Goal: Task Accomplishment & Management: Manage account settings

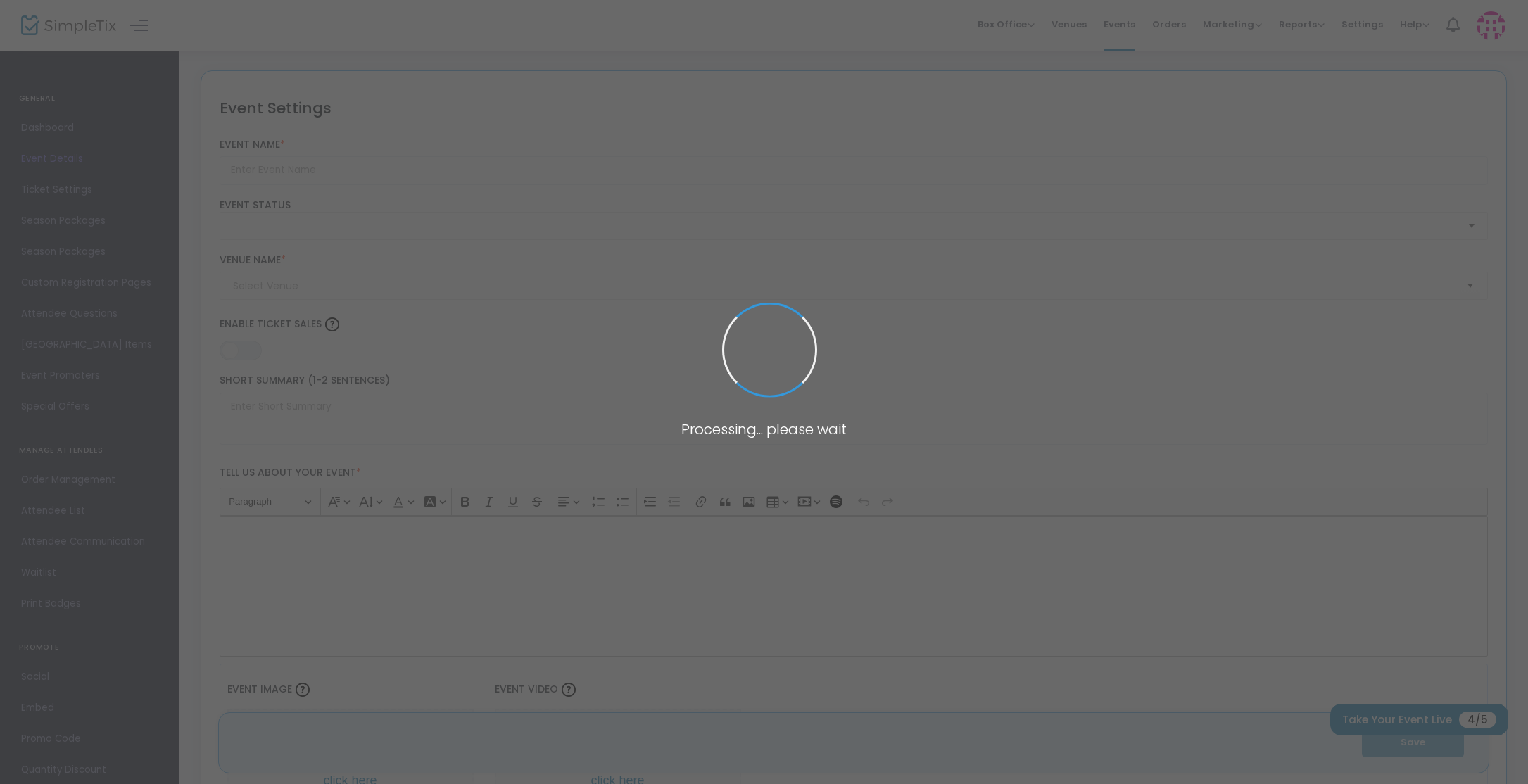
type input "Mahjong 101 Beginner Lesson"
type textarea "Welcome to your new favorite hobby!Discover the joy of mahjong with my Mahjong …"
type input "Register Now"
type input "Around the World Bakery"
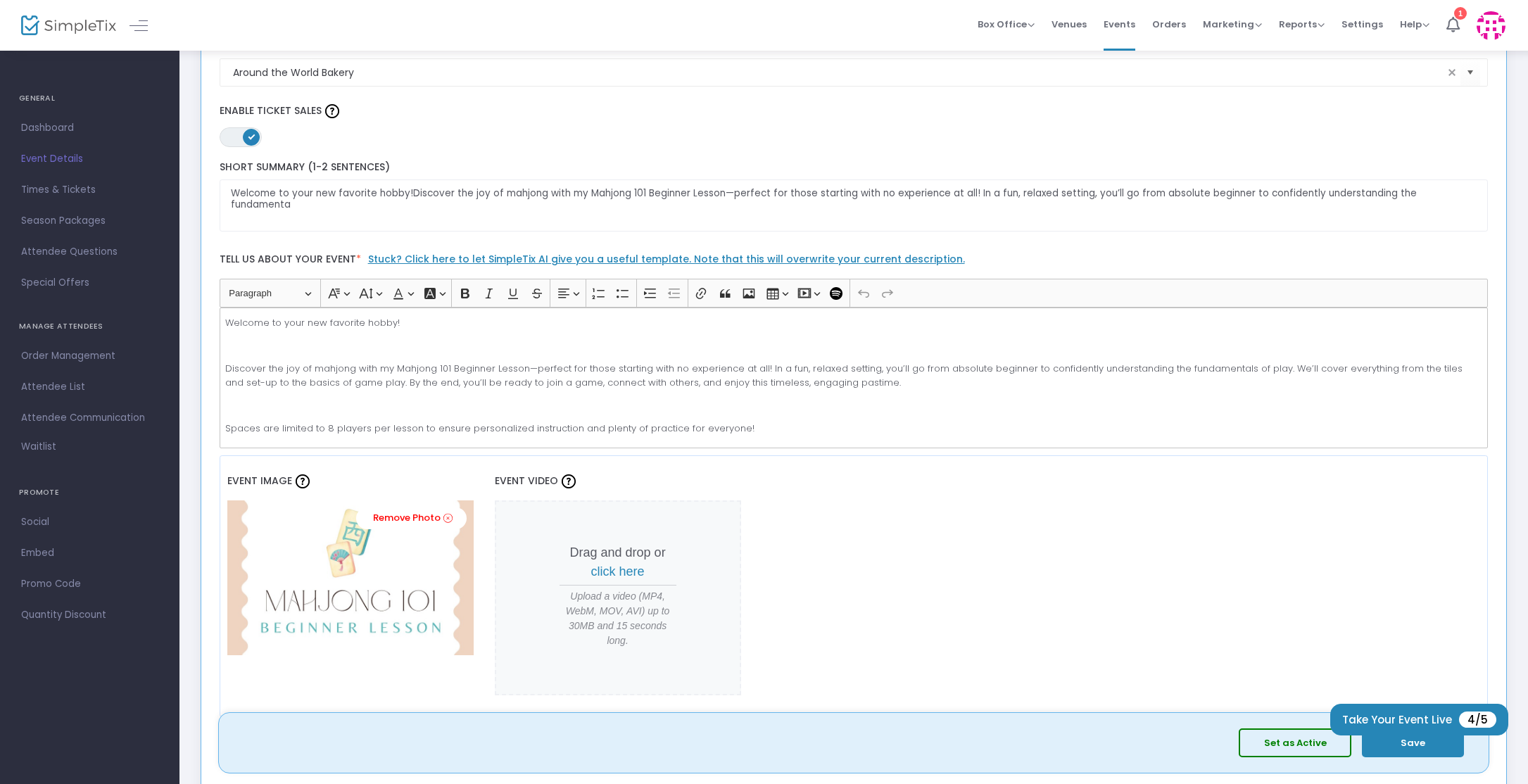
scroll to position [219, 0]
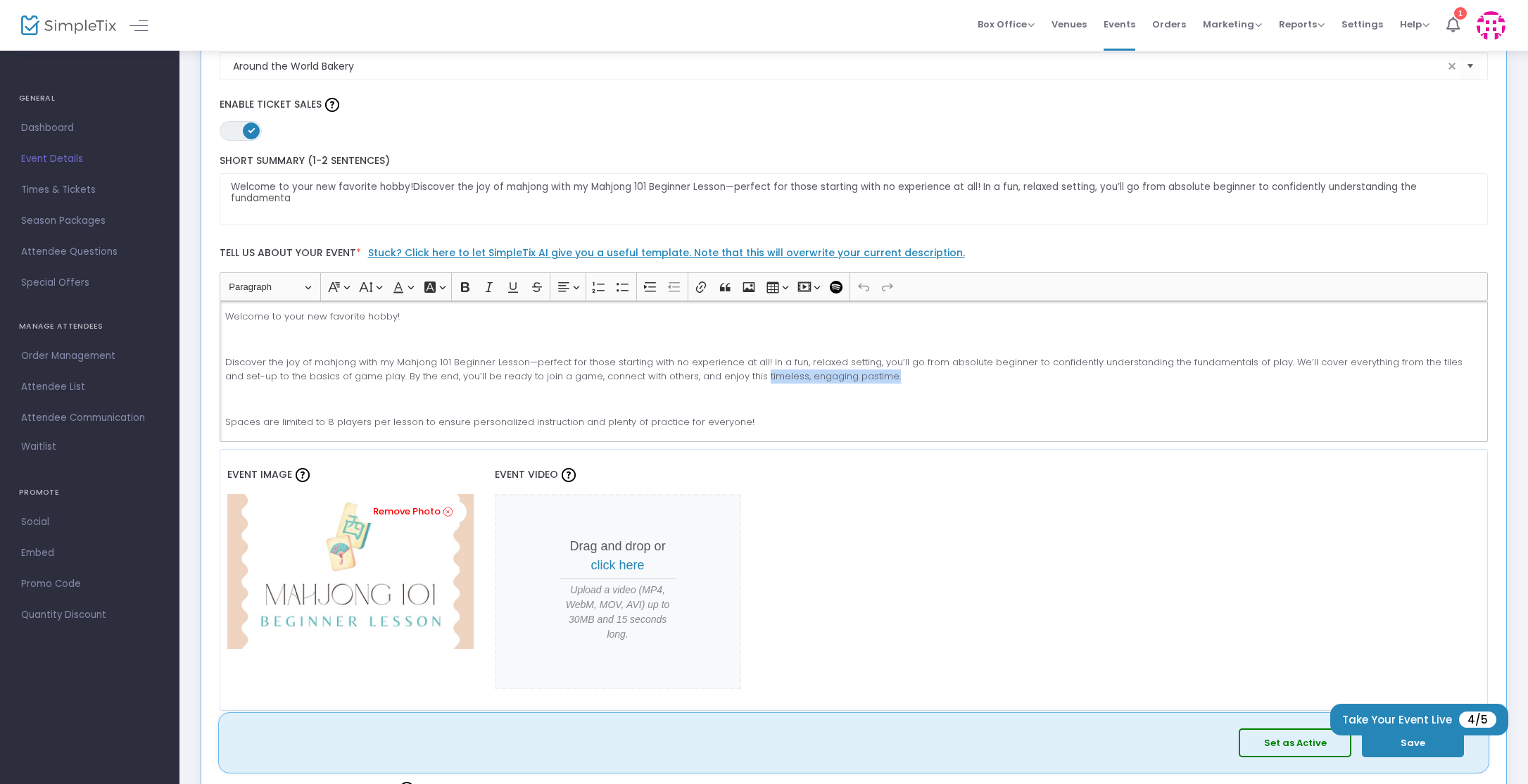
drag, startPoint x: 849, startPoint y: 377, endPoint x: 718, endPoint y: 381, distance: 131.1
click at [717, 381] on p "Discover the joy of mahjong with my Mahjong 101 Beginner Lesson—perfect for tho…" at bounding box center [853, 368] width 1256 height 27
click at [1419, 745] on button "Save" at bounding box center [1412, 742] width 102 height 29
click at [1477, 718] on span "4/5" at bounding box center [1477, 719] width 37 height 16
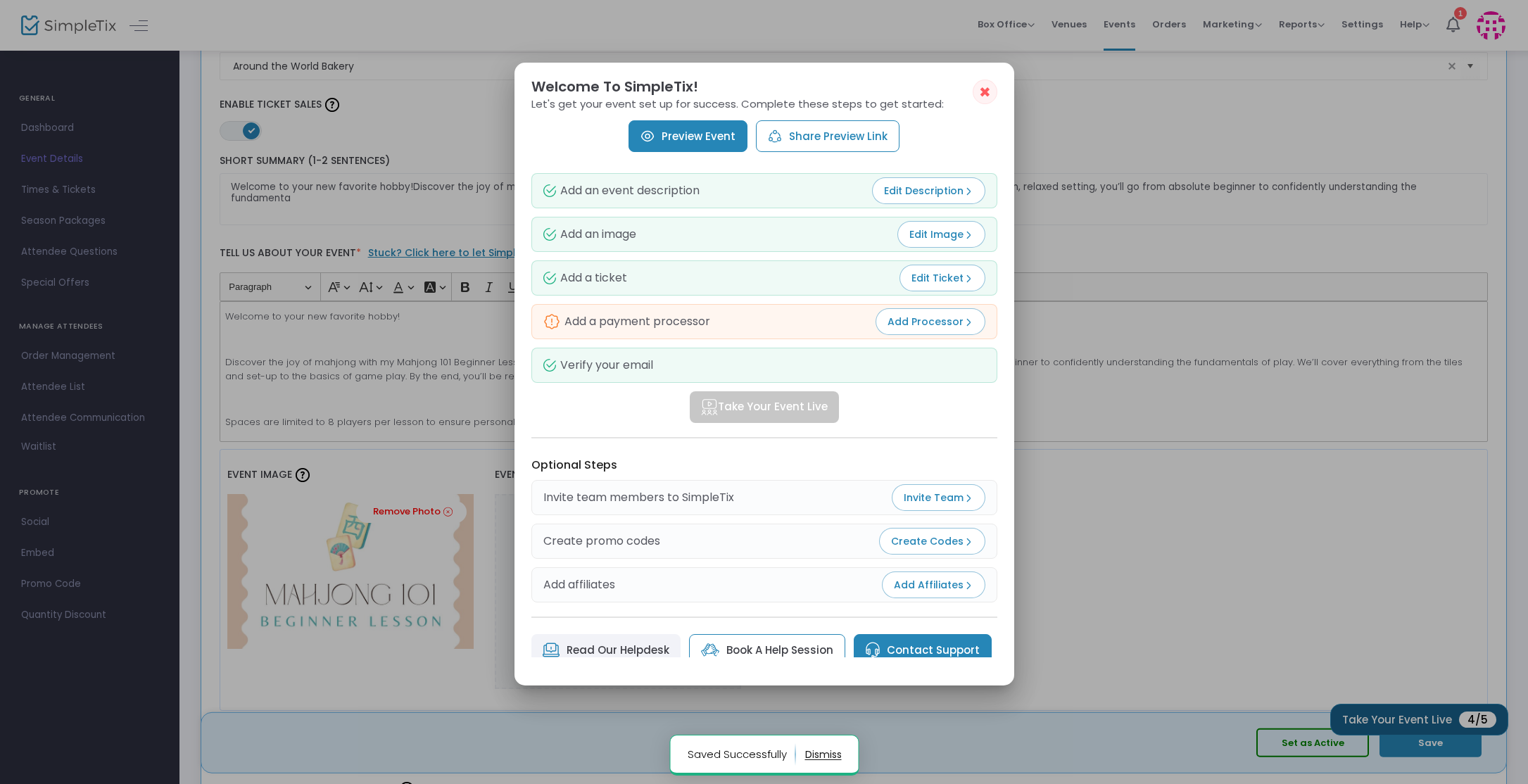
scroll to position [0, 0]
click at [930, 323] on span "Add Processor" at bounding box center [930, 321] width 86 height 14
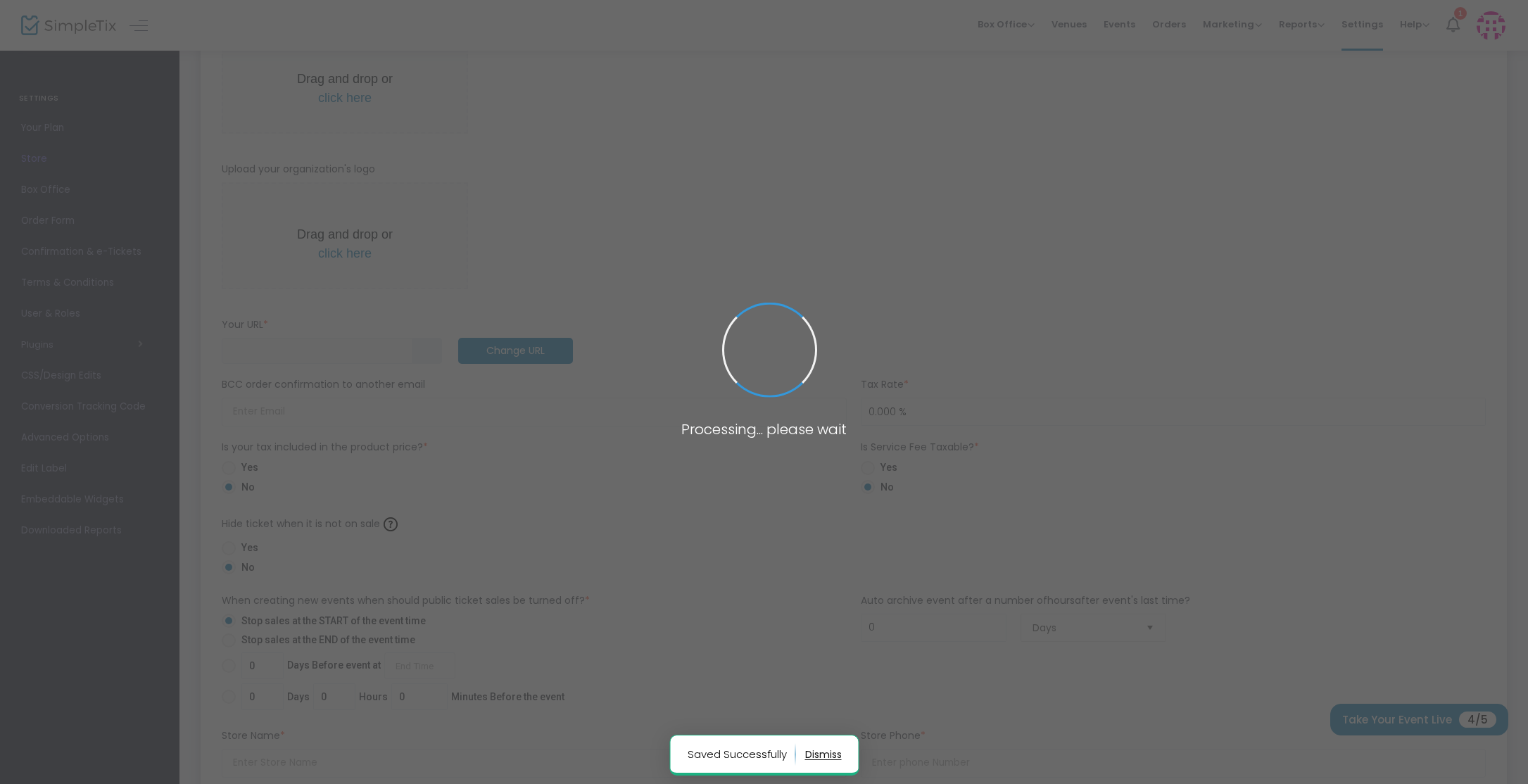
type input "https://MamaBearMahjong"
radio input "true"
radio input "false"
radio input "true"
type input "Mama Bear Mahjong"
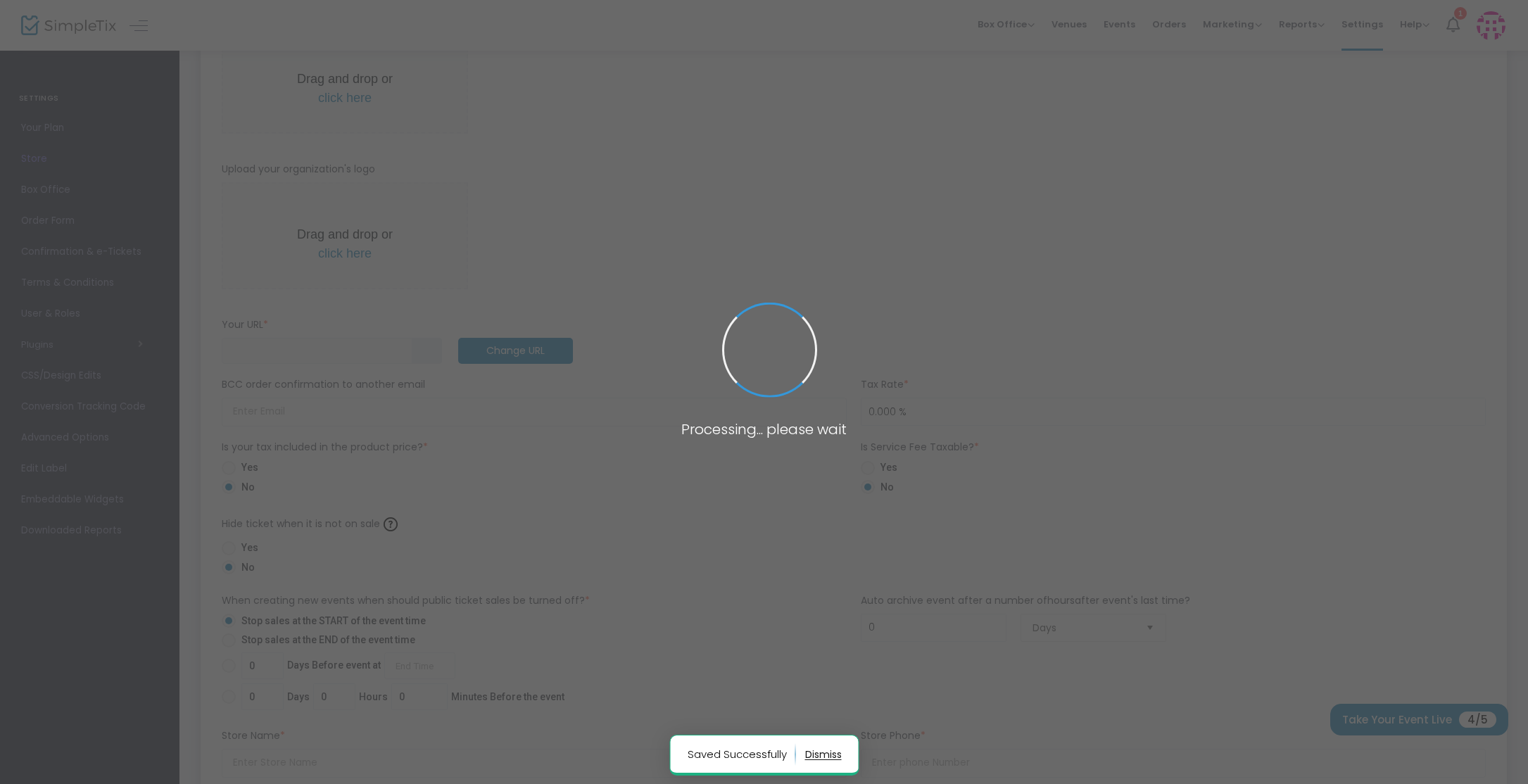
type input "2817822354"
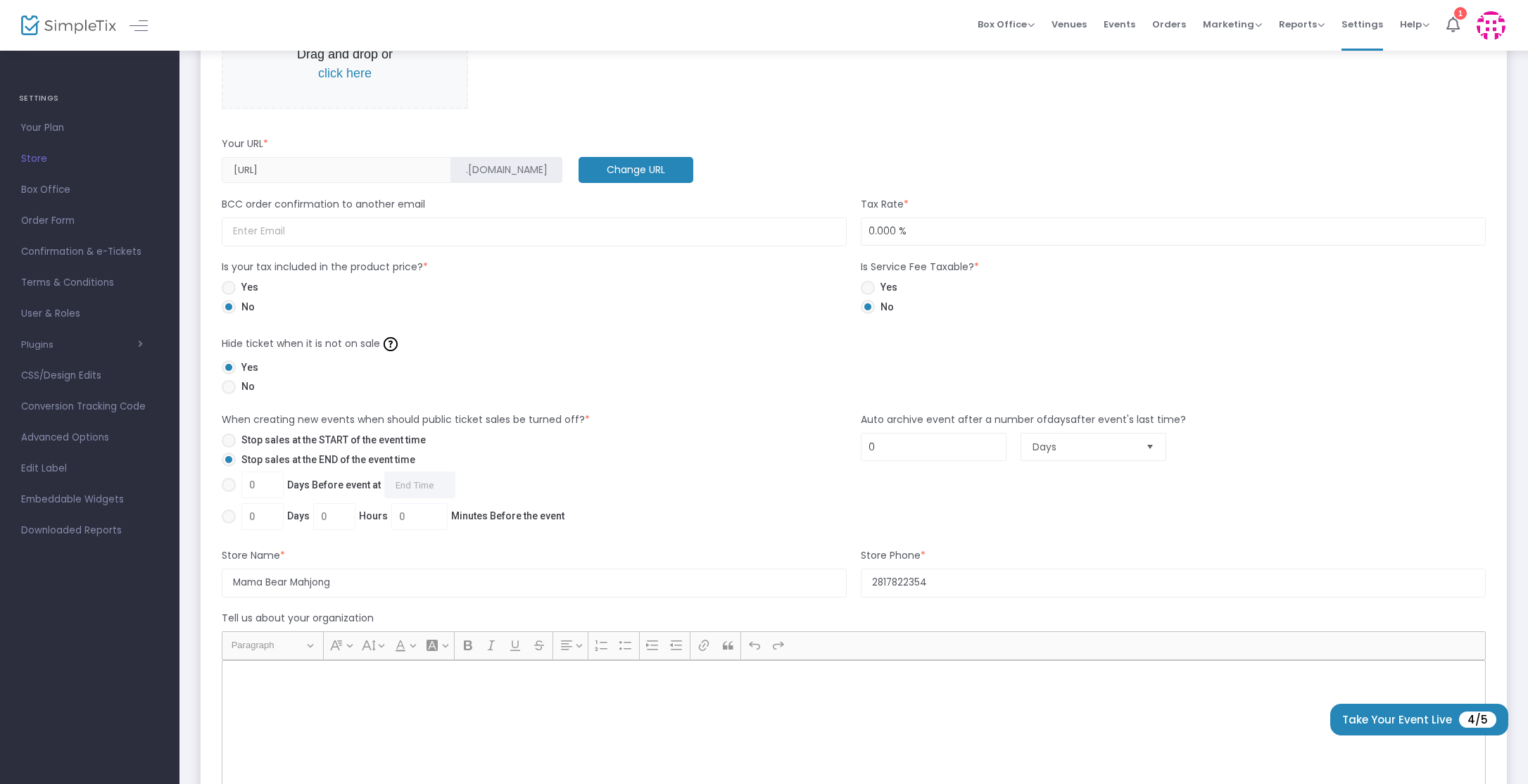
scroll to position [587, 0]
click at [343, 234] on input at bounding box center [534, 230] width 625 height 29
type input "[EMAIL_ADDRESS][DOMAIN_NAME]"
click at [228, 285] on span at bounding box center [228, 285] width 14 height 14
click at [228, 293] on input "Yes" at bounding box center [228, 293] width 1 height 1
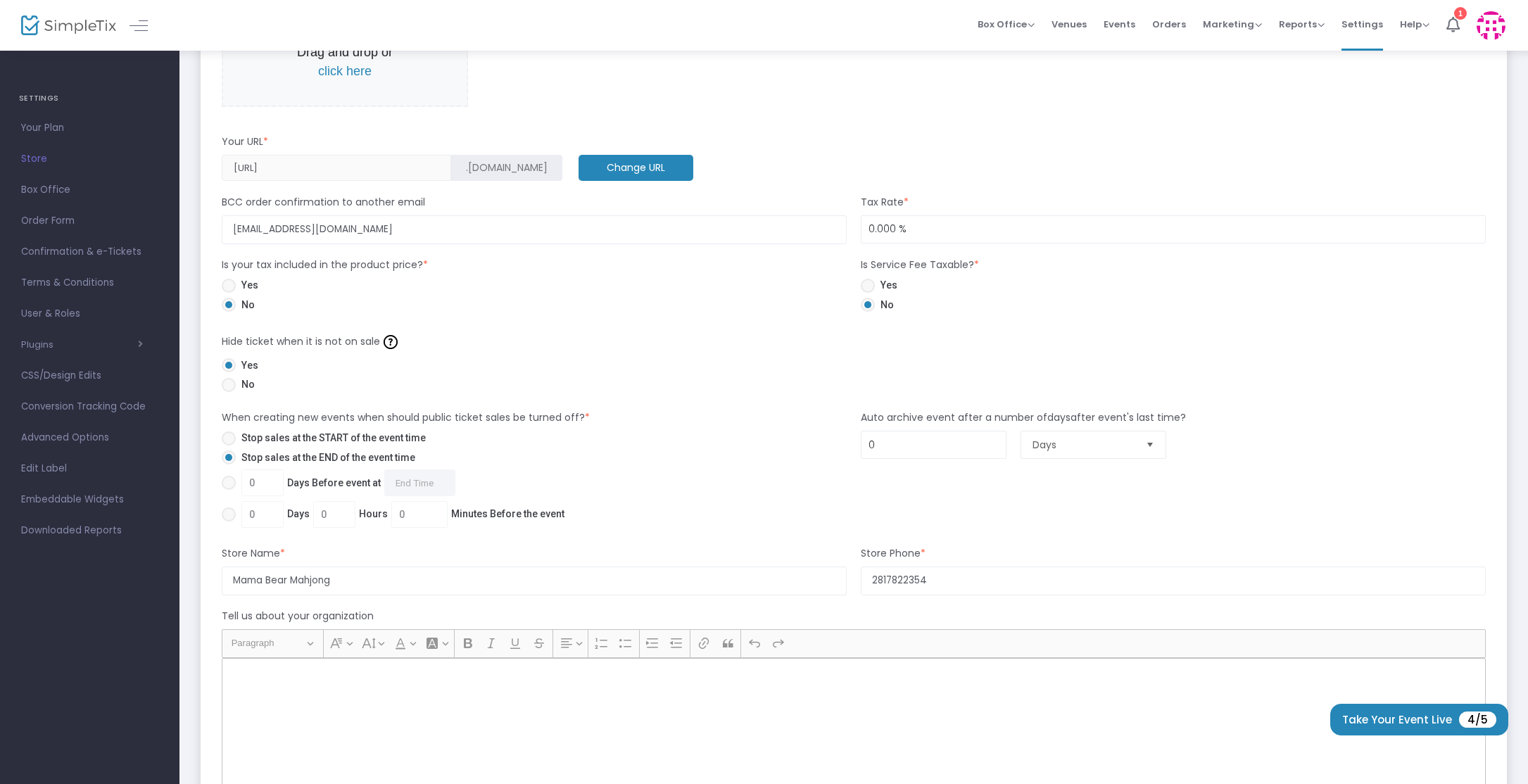
radio input "true"
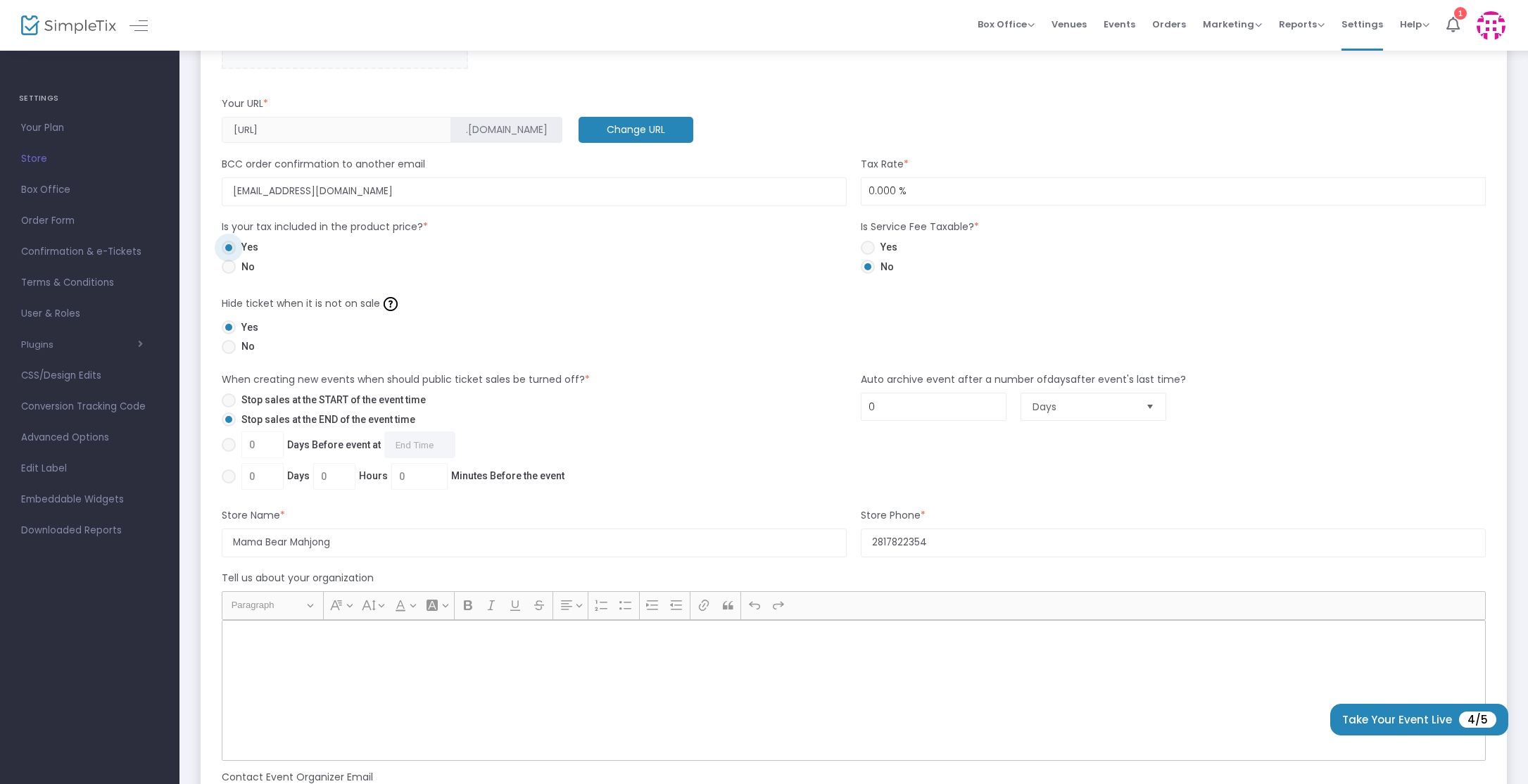
scroll to position [626, 0]
click at [232, 347] on span at bounding box center [228, 345] width 14 height 14
click at [229, 353] on input "No" at bounding box center [228, 353] width 1 height 1
radio input "true"
click at [235, 398] on span at bounding box center [228, 399] width 14 height 14
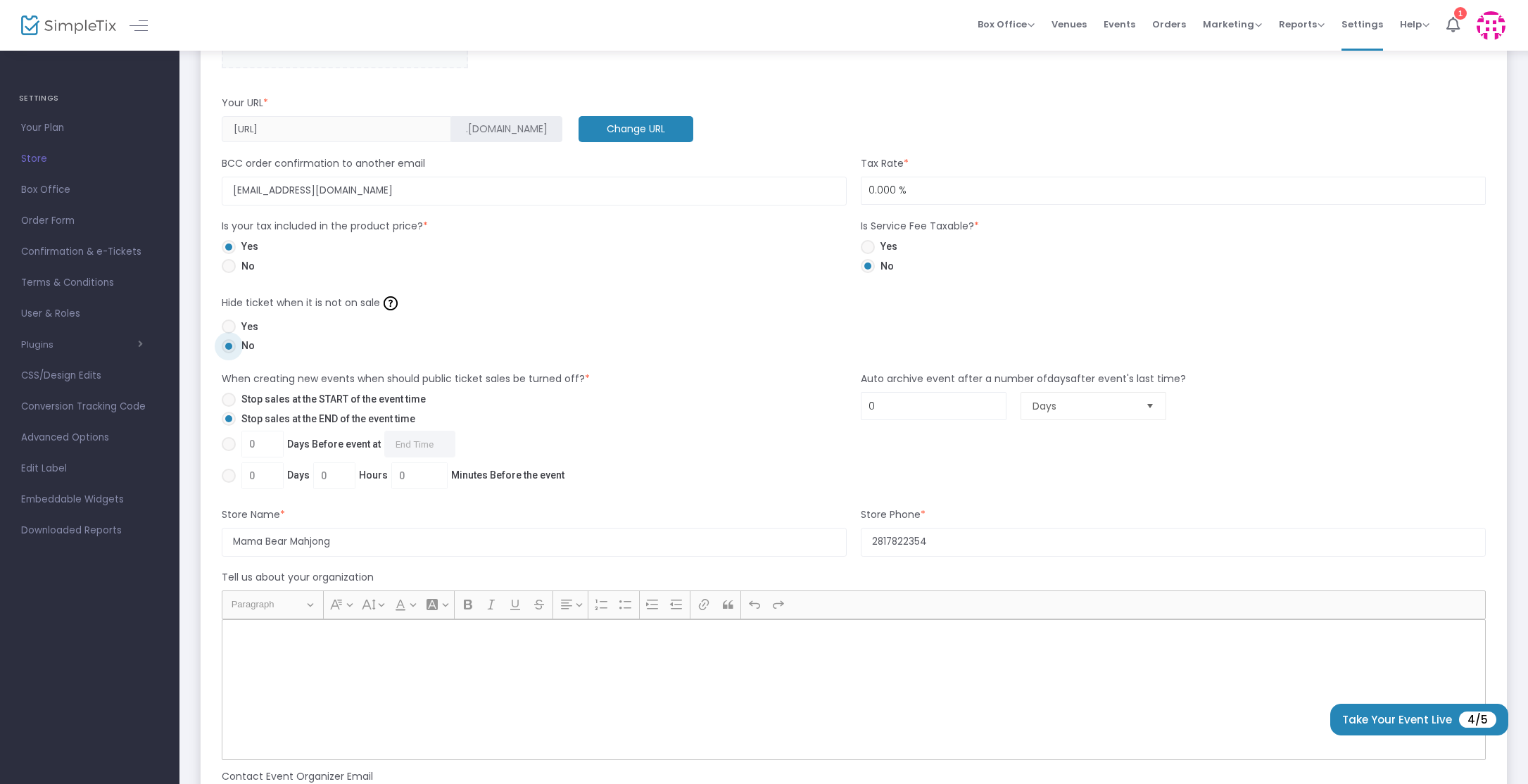
click at [229, 406] on input "Stop sales at the START of the event time" at bounding box center [228, 406] width 1 height 1
radio input "true"
click at [231, 416] on span at bounding box center [228, 418] width 14 height 14
click at [229, 425] on input "Stop sales at the END of the event time" at bounding box center [228, 425] width 1 height 1
radio input "true"
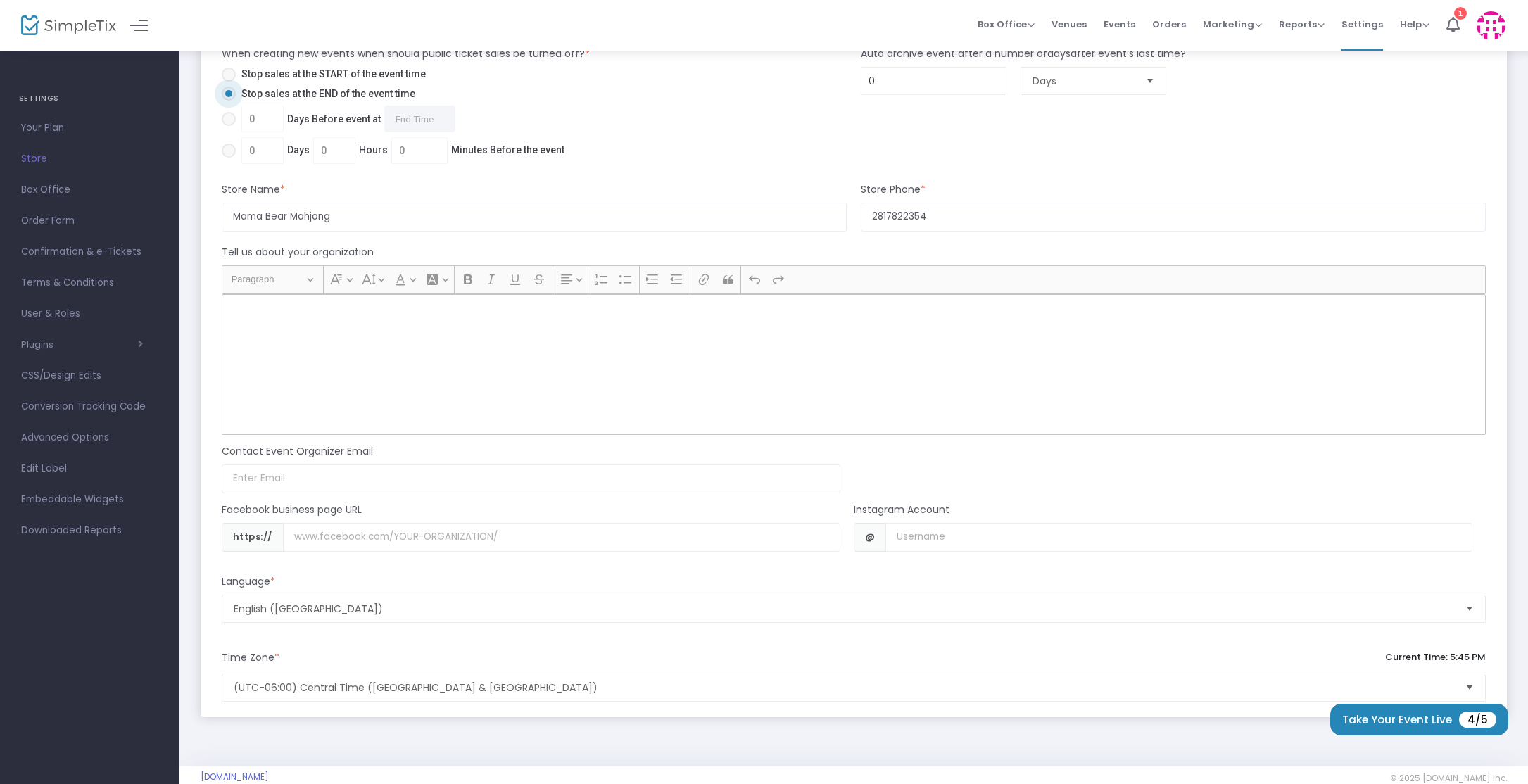
scroll to position [959, 0]
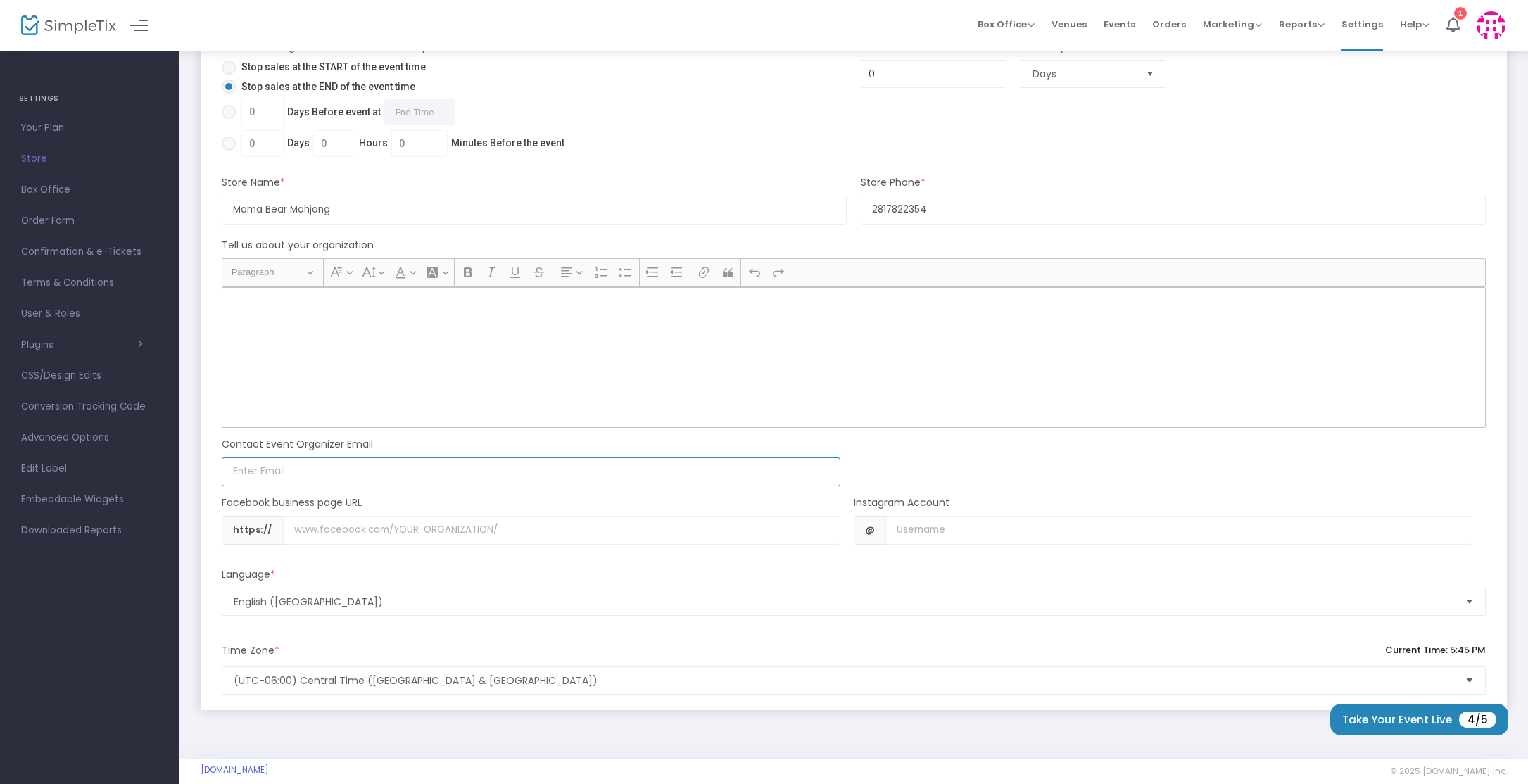
click at [312, 474] on input at bounding box center [530, 472] width 618 height 29
type input "[EMAIL_ADDRESS][DOMAIN_NAME]"
click at [934, 529] on input "Username" at bounding box center [1178, 530] width 586 height 29
type input "mamabearmahjong"
click at [1456, 720] on button "Take Your Event Live 4/5" at bounding box center [1419, 719] width 178 height 32
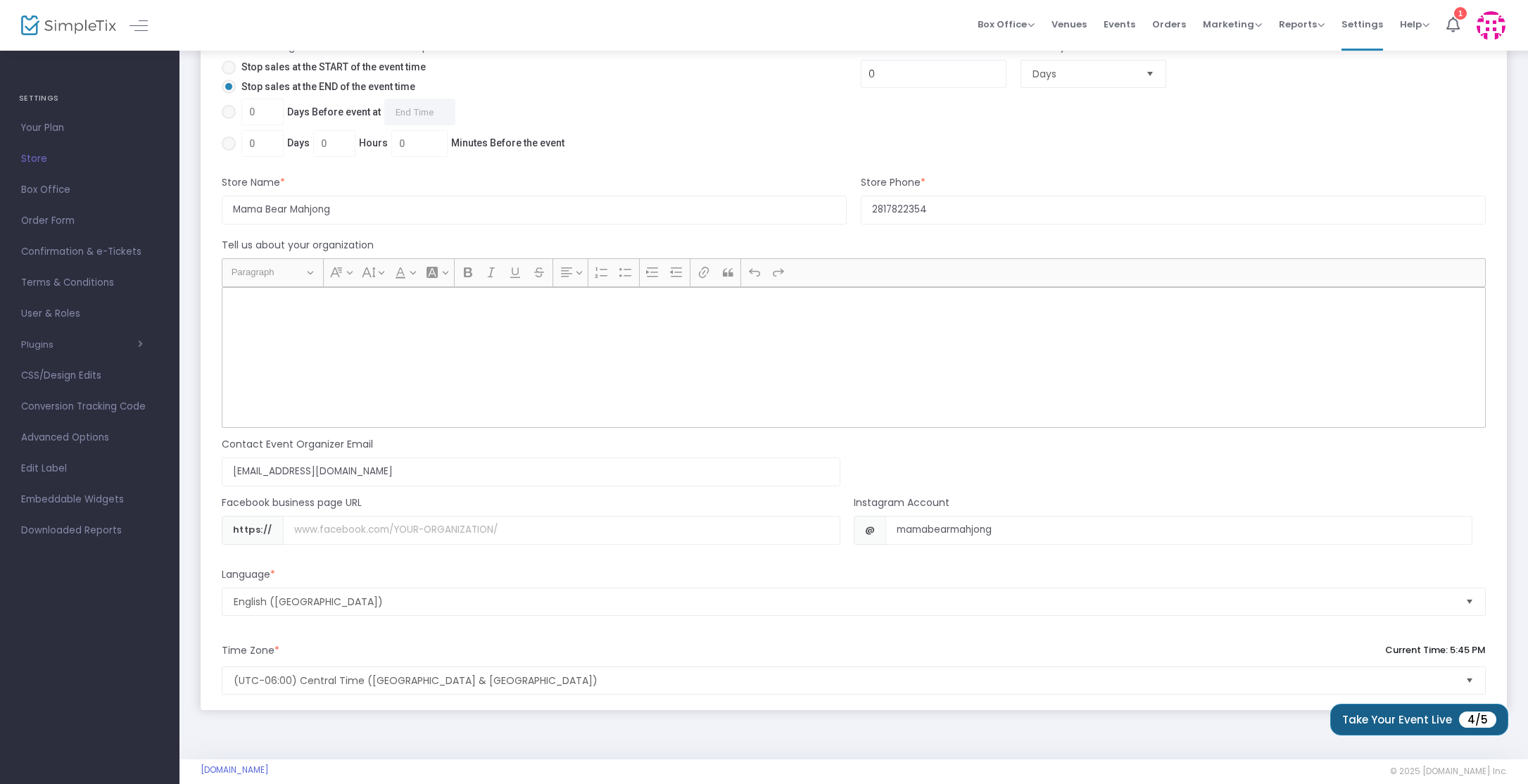
scroll to position [0, 0]
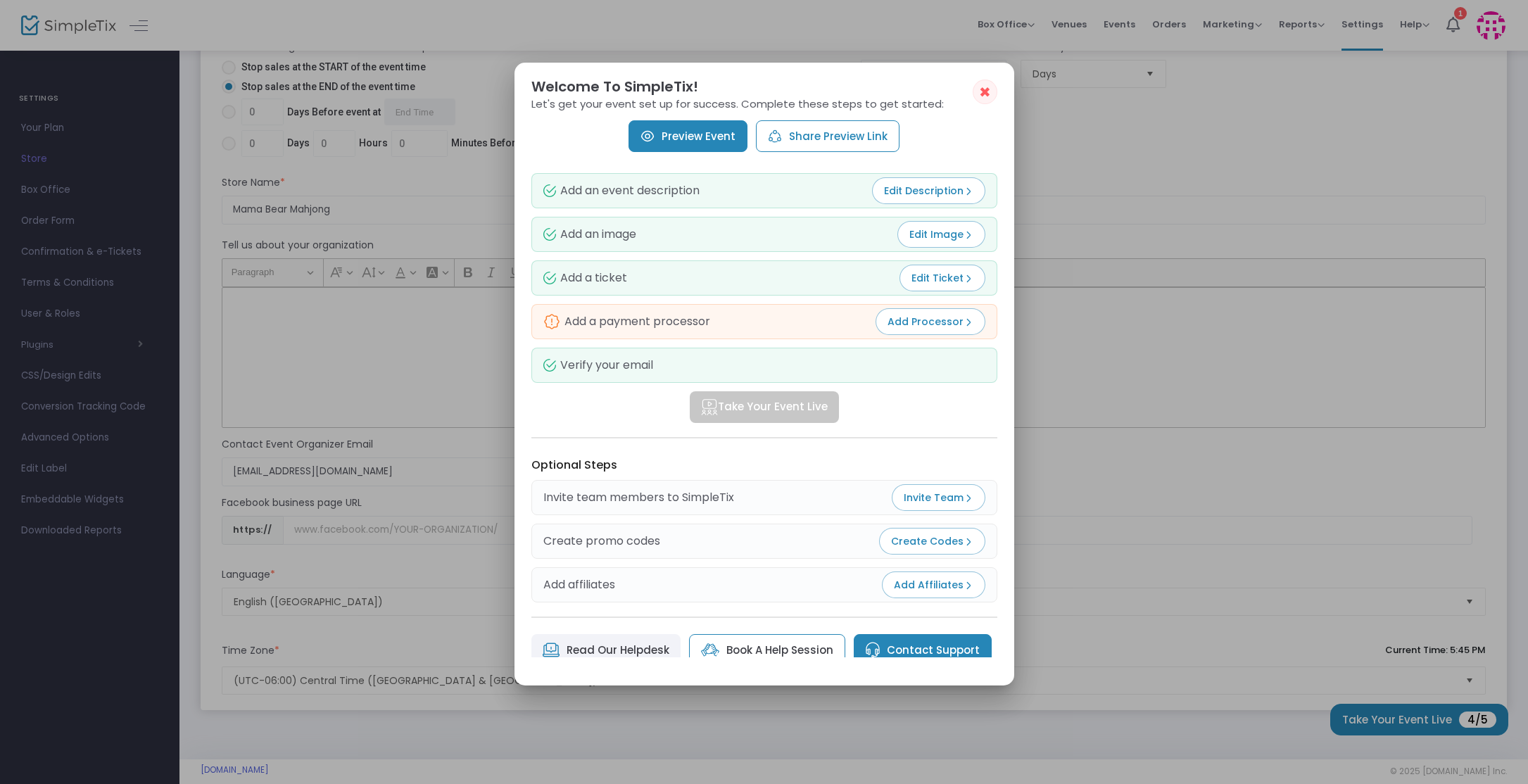
click at [1136, 423] on div at bounding box center [764, 392] width 1528 height 784
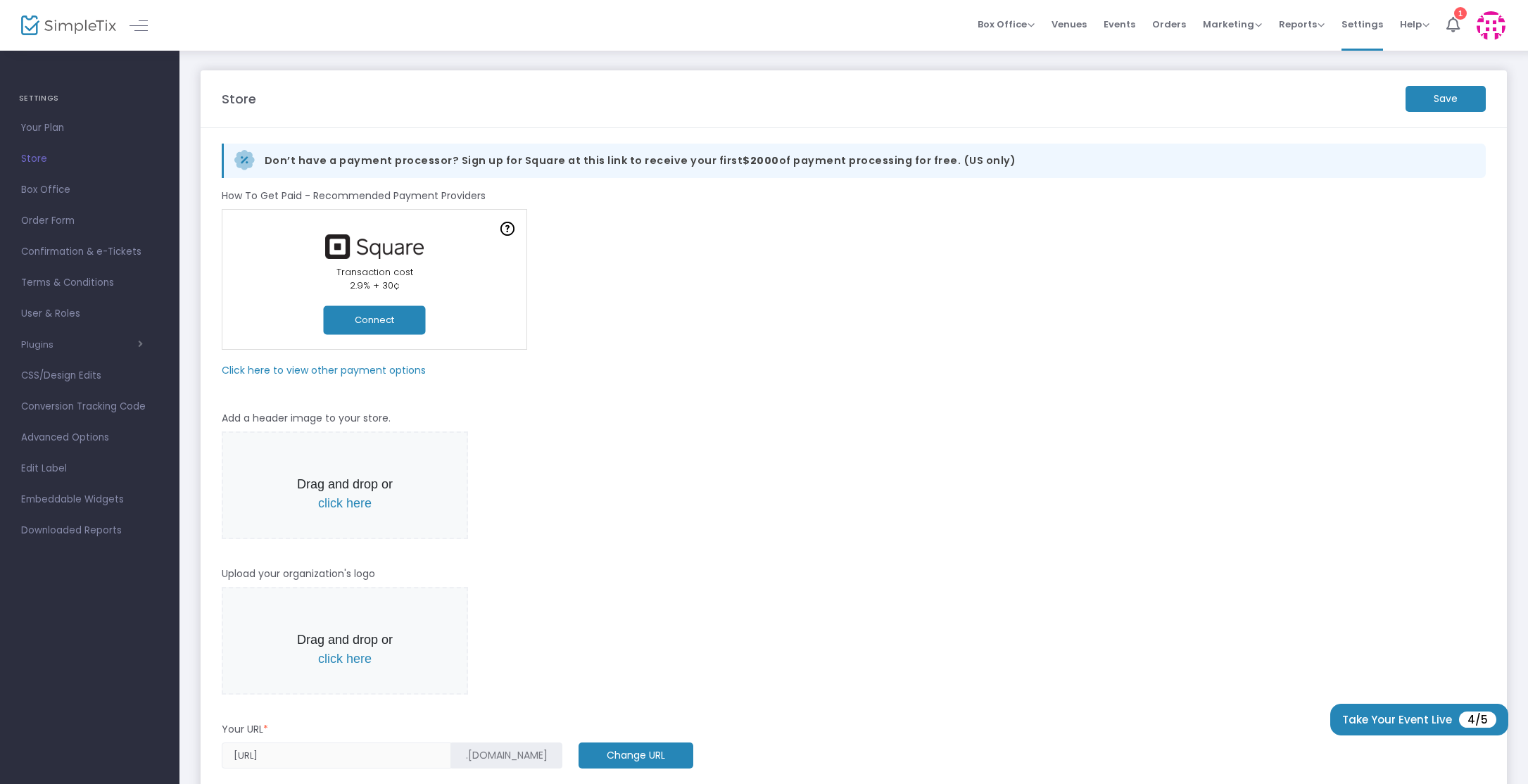
click at [390, 326] on button "Connect" at bounding box center [374, 319] width 102 height 29
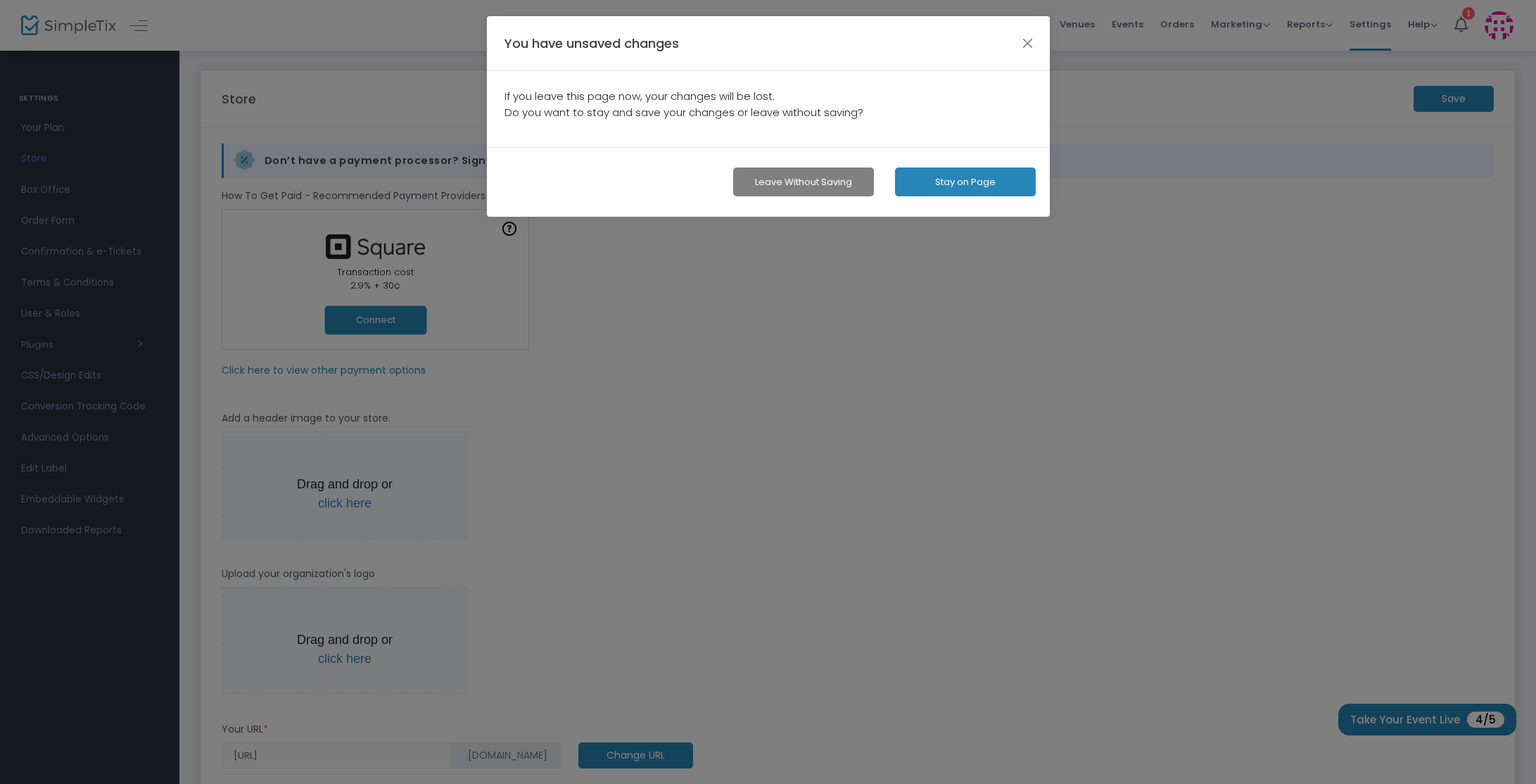
drag, startPoint x: 1007, startPoint y: 184, endPoint x: 979, endPoint y: 294, distance: 113.5
click at [1007, 184] on button "Stay on Page" at bounding box center [965, 181] width 141 height 29
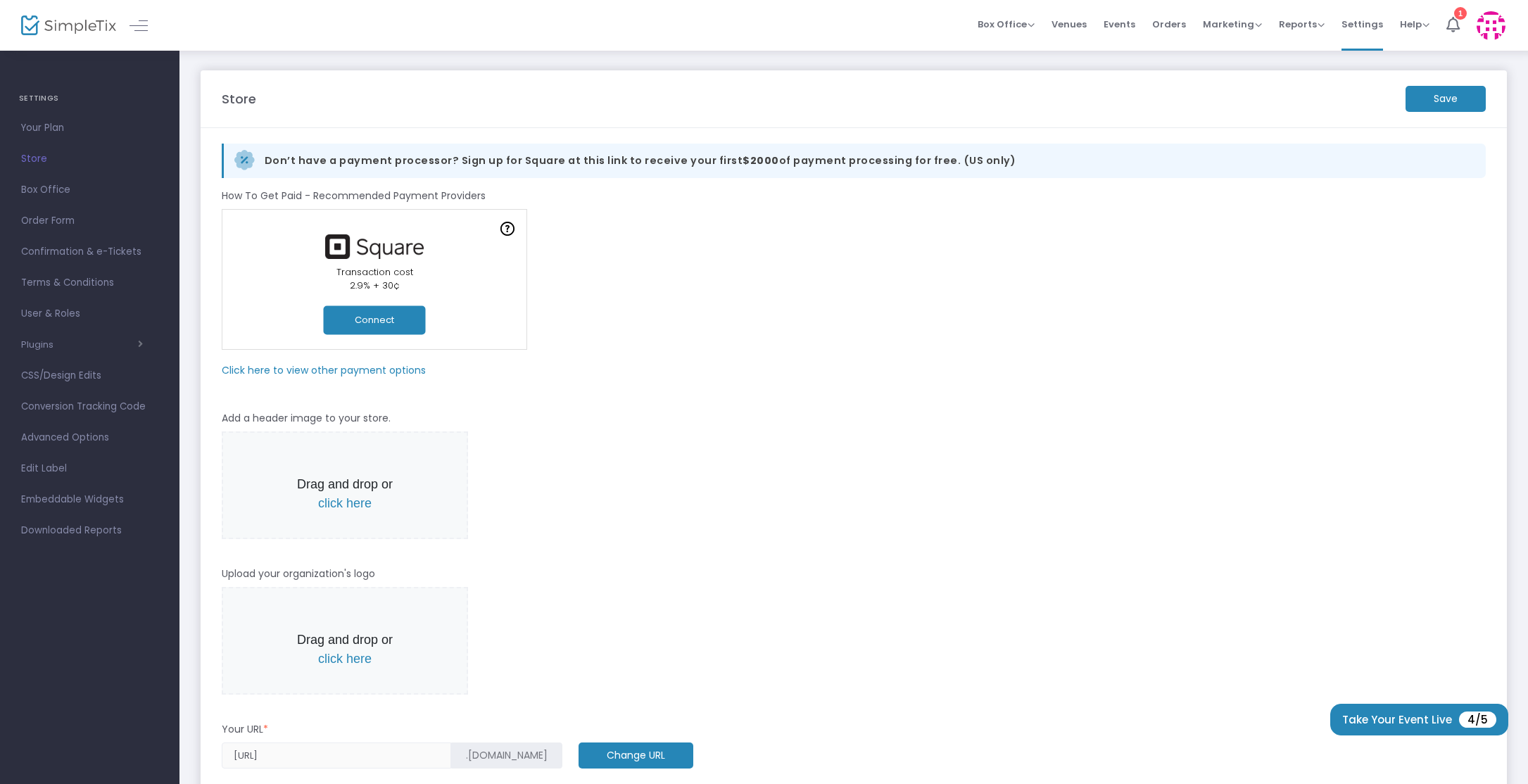
click at [384, 320] on button "Connect" at bounding box center [374, 319] width 102 height 29
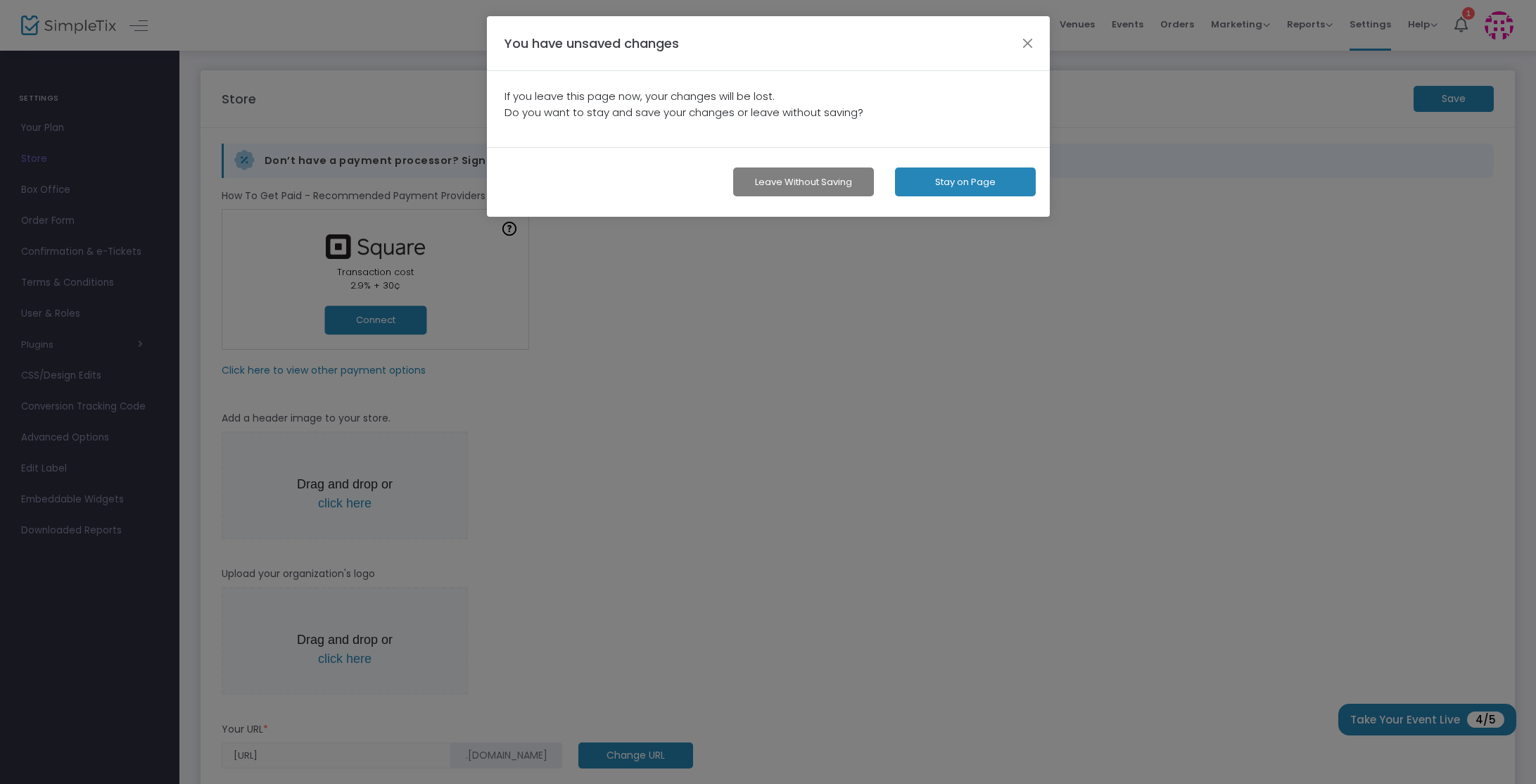
click at [827, 180] on button "Leave without Saving" at bounding box center [804, 181] width 141 height 29
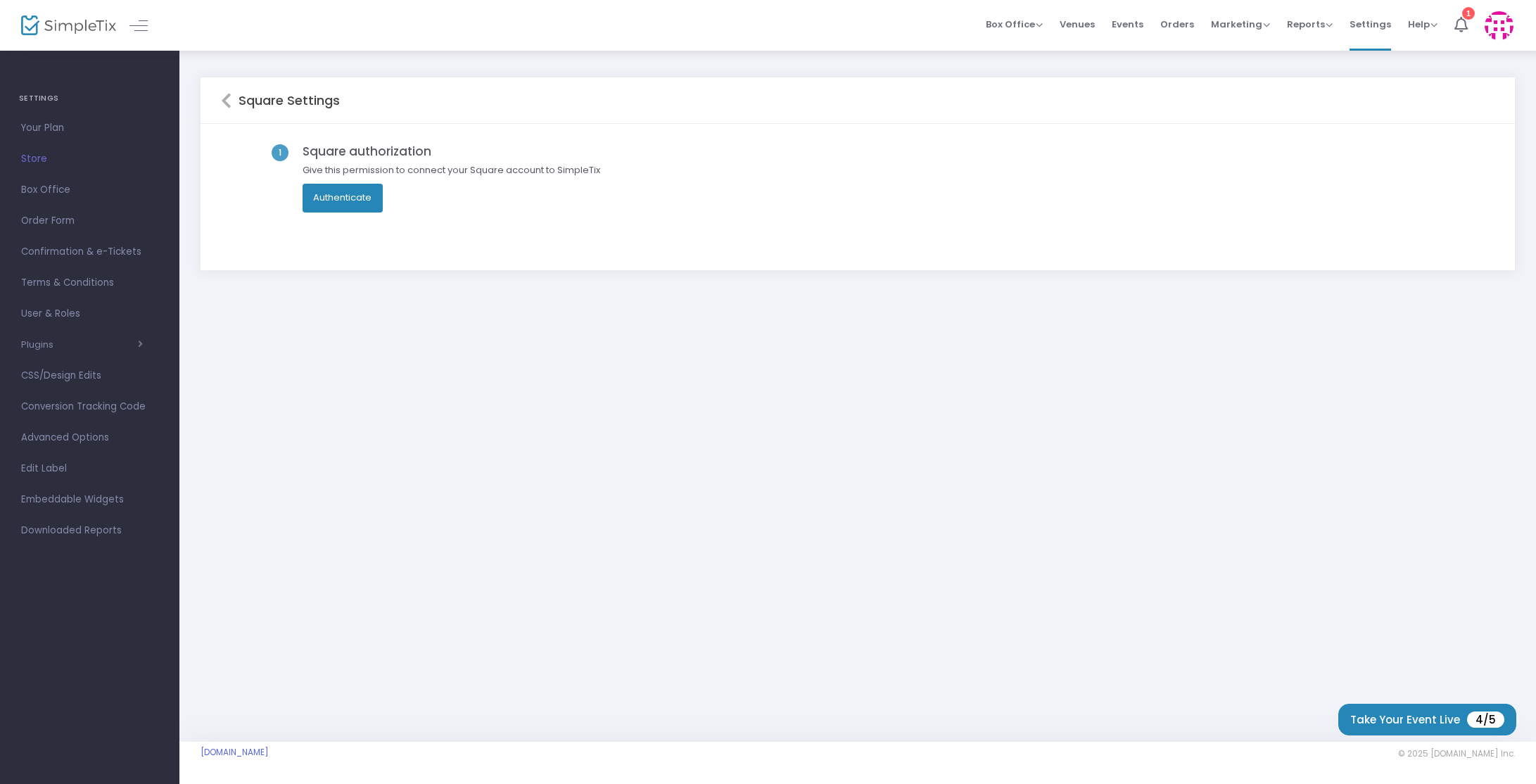
click at [355, 200] on button "Authenticate" at bounding box center [343, 197] width 81 height 28
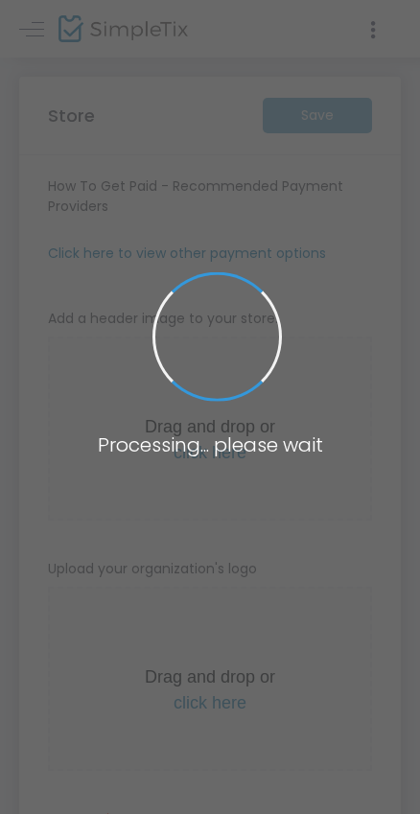
type input "https://MamaBearMahjong"
radio input "true"
radio input "false"
radio input "true"
type input "Mama Bear Mahjong"
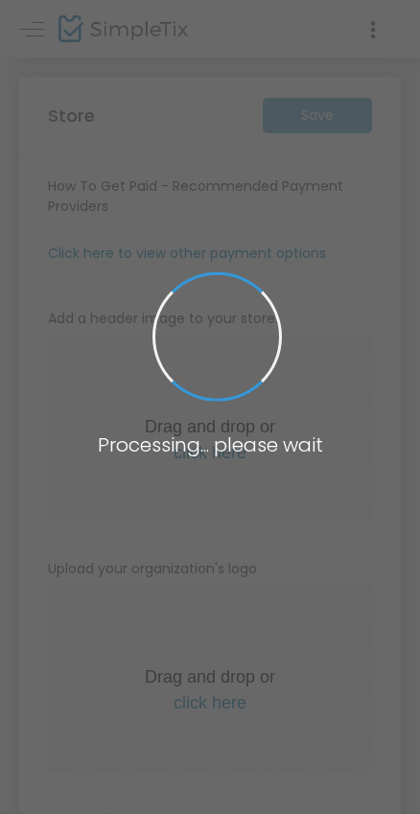
type input "2817822354"
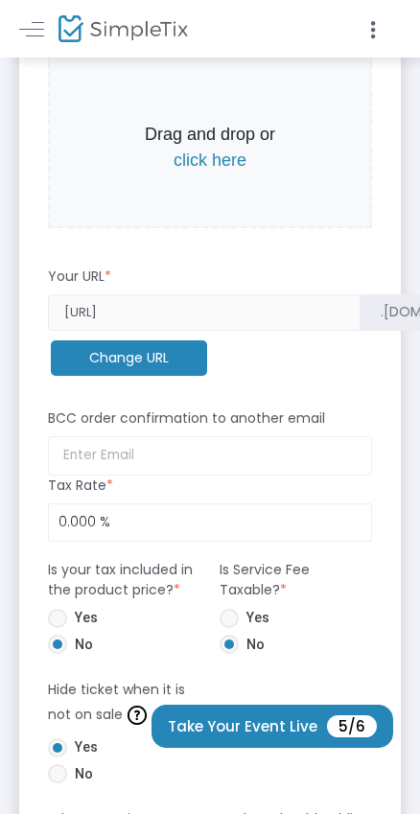
scroll to position [774, 0]
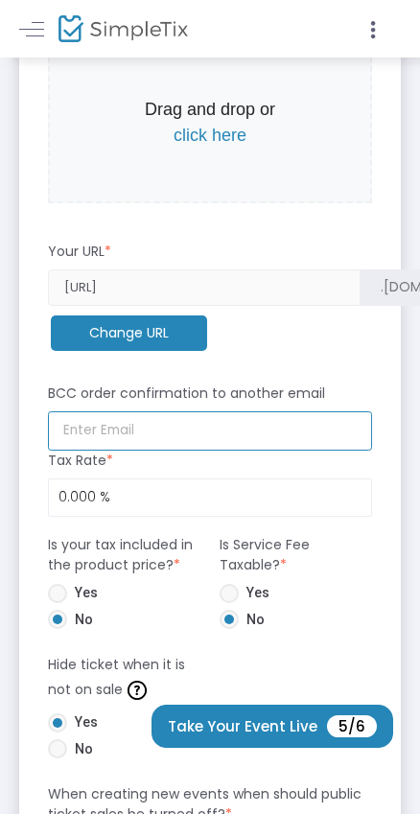
click at [146, 428] on input at bounding box center [210, 431] width 324 height 39
type input "[EMAIL_ADDRESS][DOMAIN_NAME]"
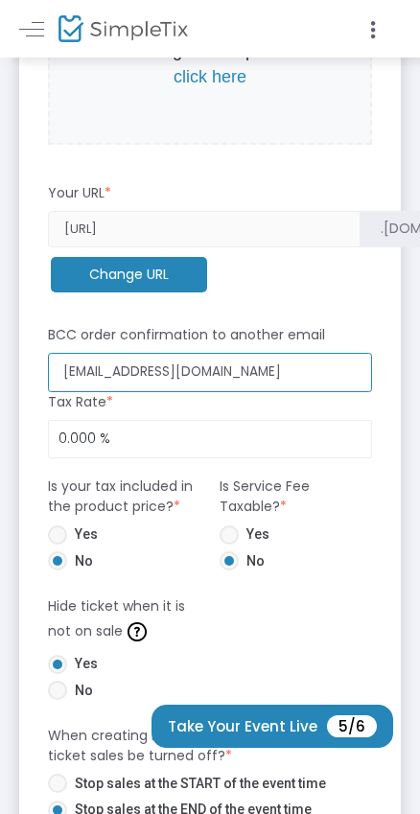
scroll to position [837, 0]
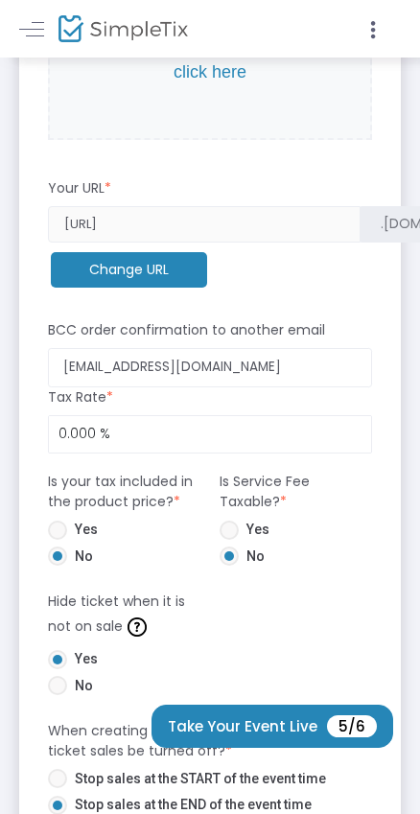
click at [55, 531] on span at bounding box center [57, 530] width 19 height 19
click at [57, 540] on input "Yes" at bounding box center [57, 540] width 1 height 1
radio input "true"
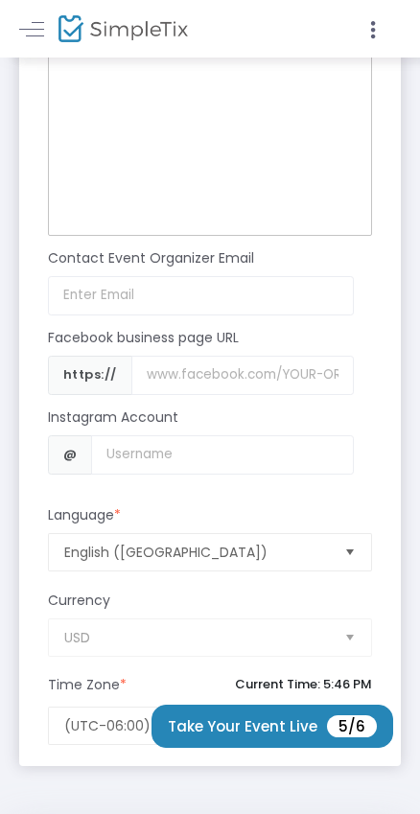
scroll to position [2029, 0]
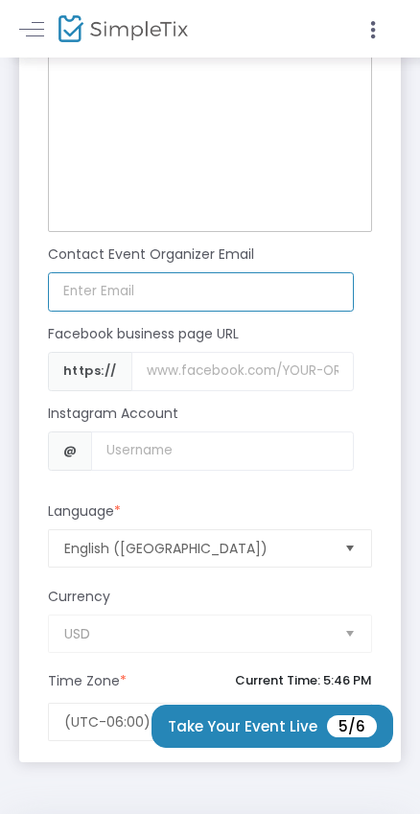
click at [141, 282] on input at bounding box center [201, 291] width 306 height 39
type input "[EMAIL_ADDRESS][DOMAIN_NAME]"
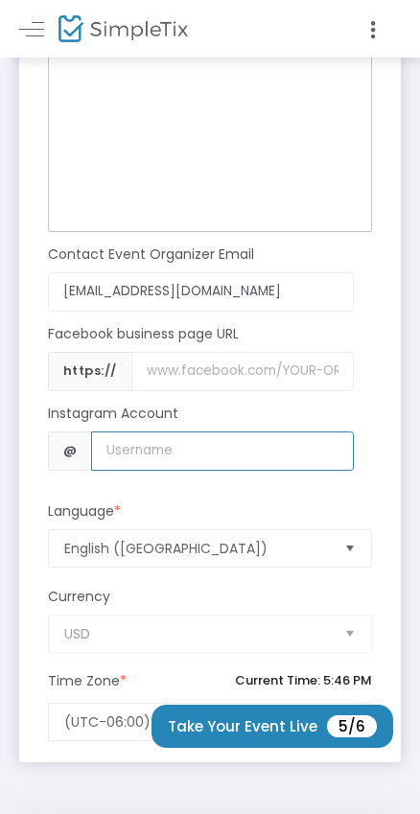
click at [154, 444] on input "Username" at bounding box center [222, 451] width 262 height 39
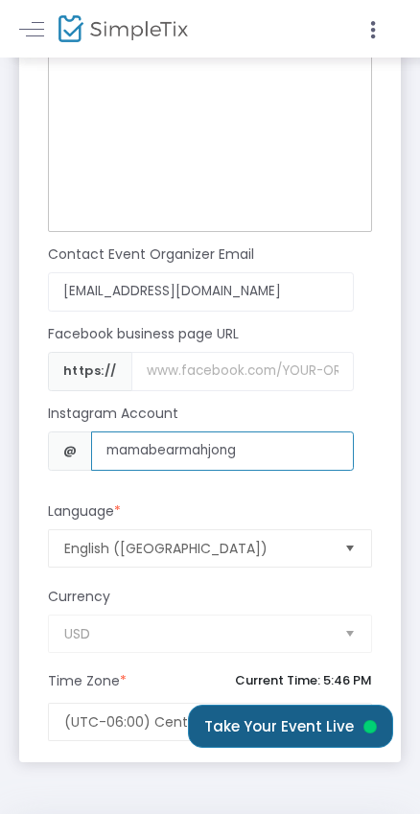
type input "mamabearmahjong"
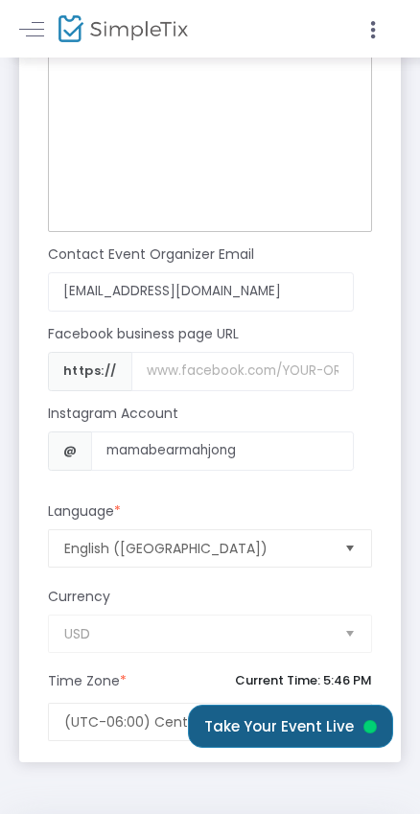
click at [335, 731] on button "Take Your Event Live" at bounding box center [290, 726] width 205 height 43
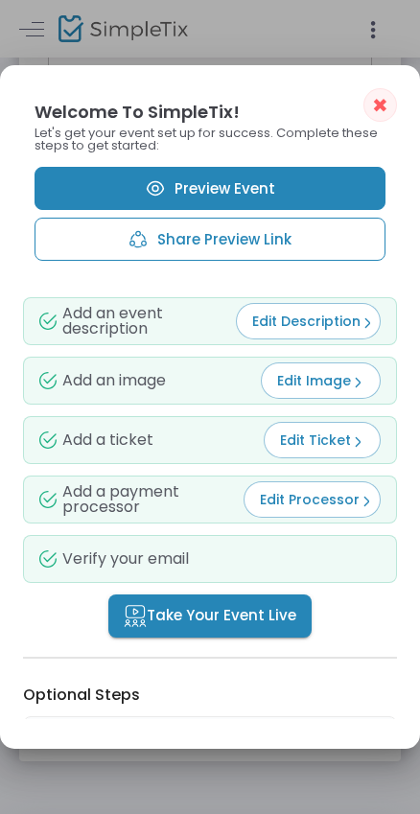
click at [223, 622] on span "Take Your Event Live" at bounding box center [210, 616] width 173 height 22
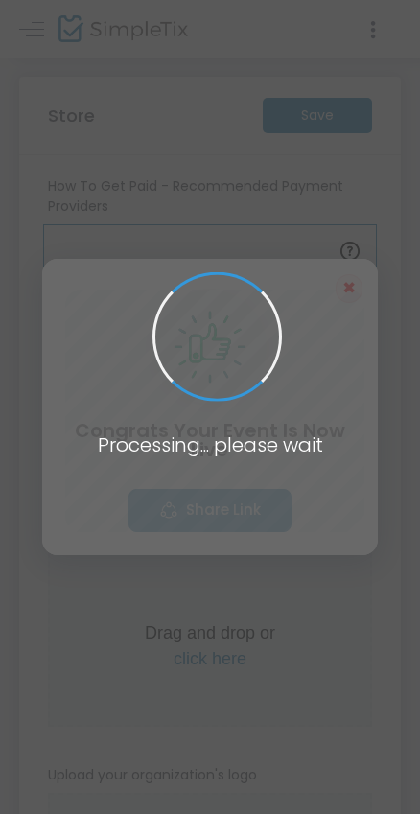
scroll to position [2029, 0]
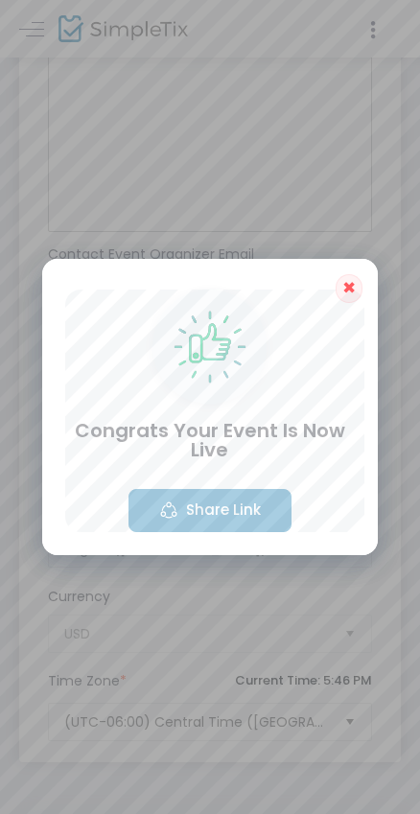
click at [254, 510] on button "Share Link" at bounding box center [210, 510] width 163 height 43
